Goal: Information Seeking & Learning: Learn about a topic

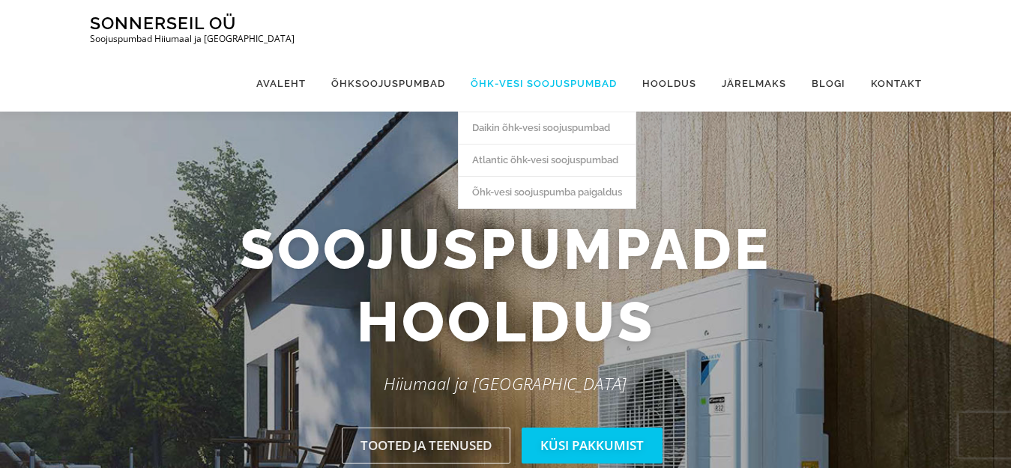
click at [486, 84] on link "Õhk-vesi soojuspumbad" at bounding box center [544, 83] width 172 height 56
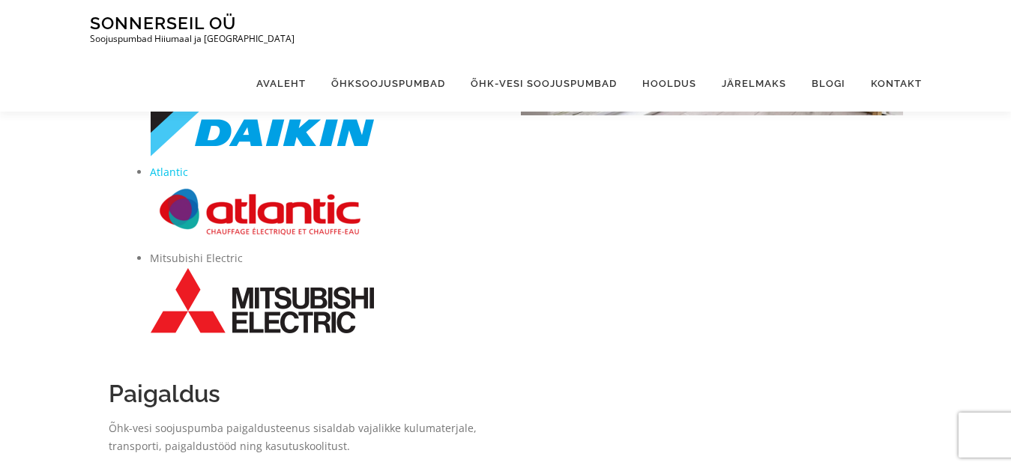
scroll to position [324, 0]
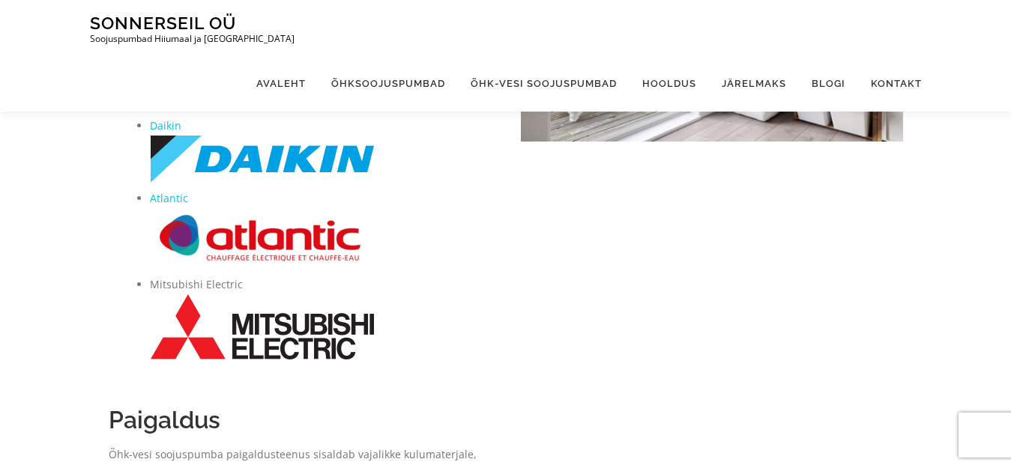
click at [262, 163] on img at bounding box center [262, 159] width 225 height 49
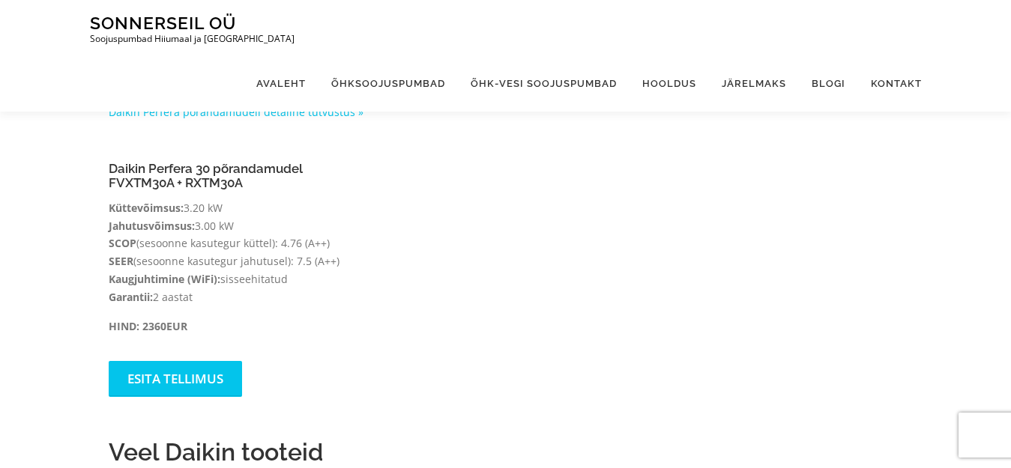
scroll to position [1512, 0]
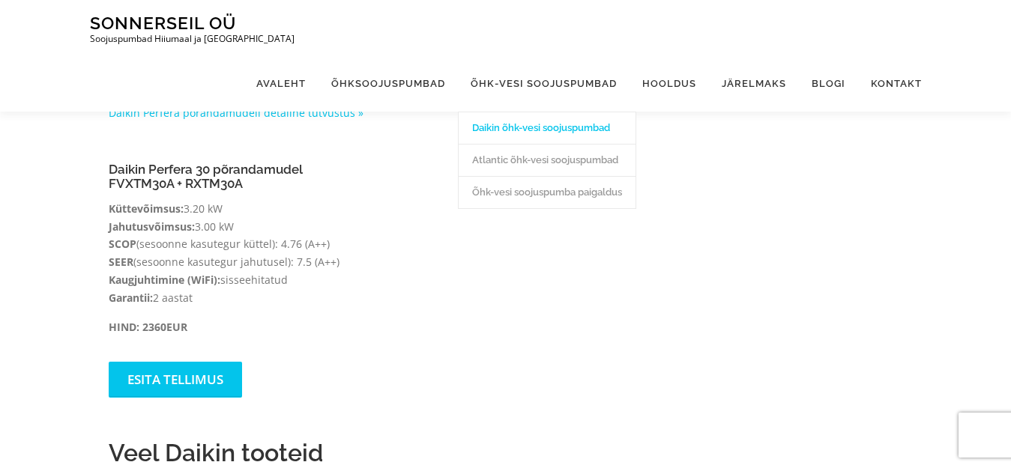
click at [540, 128] on link "Daikin õhk-vesi soojuspumbad" at bounding box center [547, 128] width 177 height 32
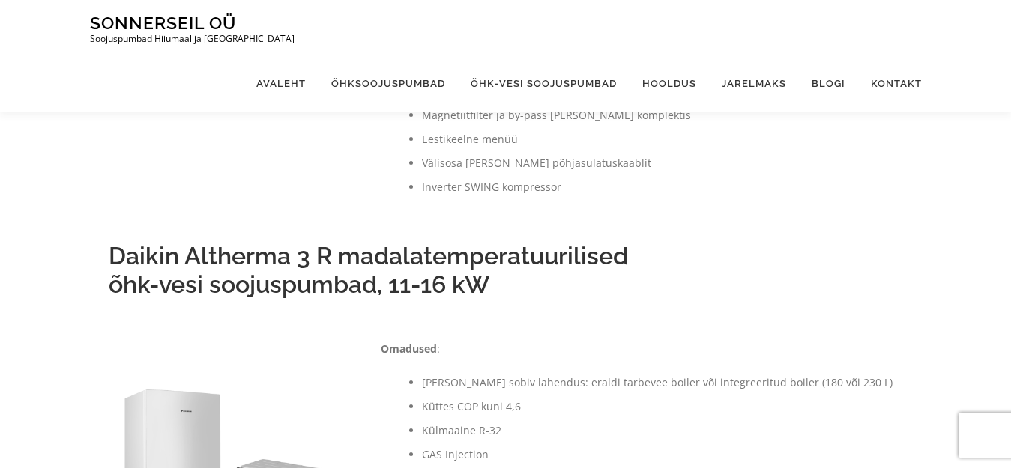
scroll to position [297, 0]
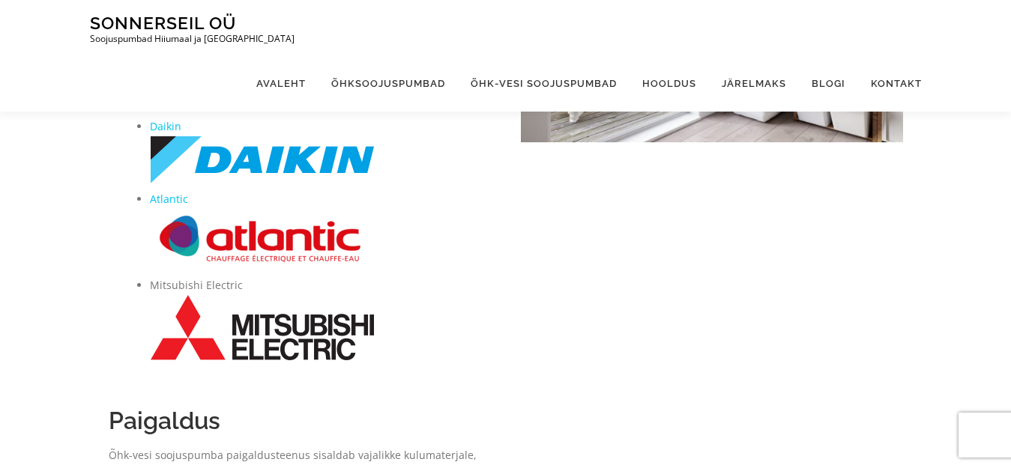
scroll to position [324, 0]
